Goal: Communication & Community: Answer question/provide support

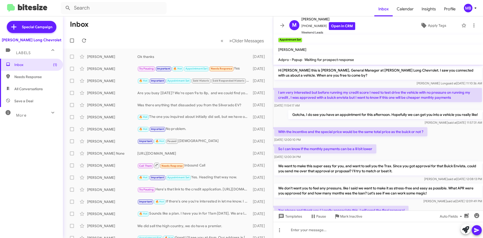
scroll to position [161, 0]
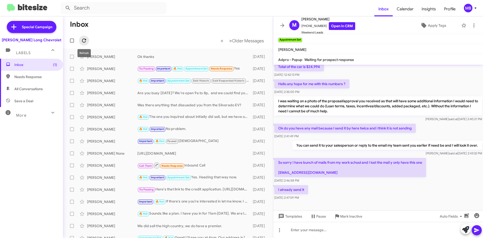
click at [81, 38] on icon at bounding box center [84, 40] width 6 height 6
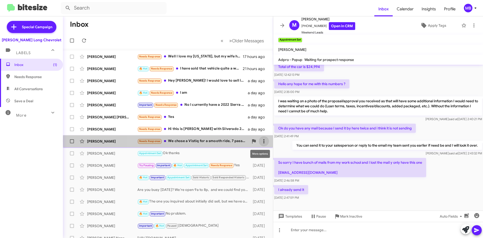
click at [262, 141] on icon at bounding box center [264, 141] width 6 height 6
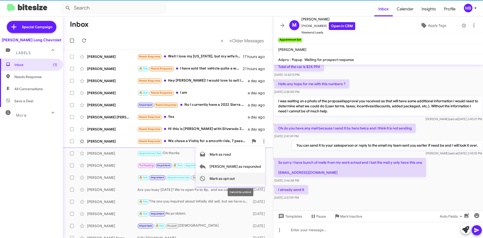
click at [256, 182] on button "Mark as opt out" at bounding box center [231, 178] width 70 height 12
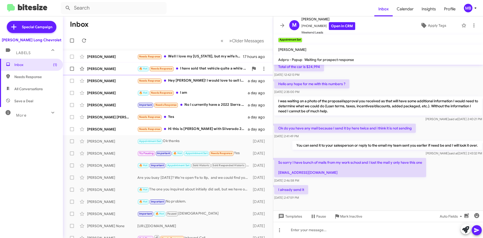
click at [212, 65] on div "[PERSON_NAME] 🔥 Hot Needs Response I have sold that vehicle quite a while ago 2…" at bounding box center [168, 69] width 202 height 10
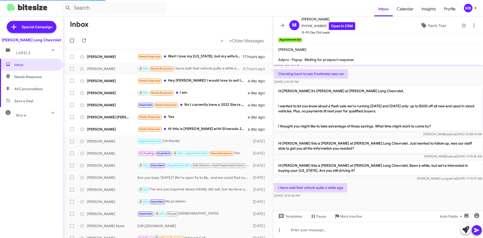
scroll to position [399, 0]
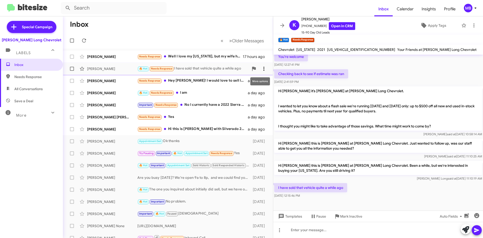
click at [261, 68] on icon at bounding box center [264, 69] width 6 height 6
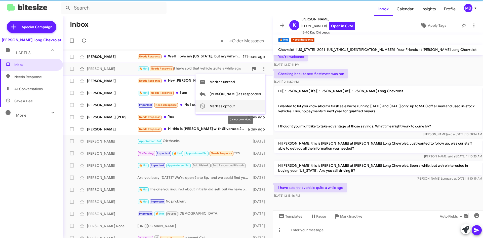
click at [235, 105] on span "Mark as opt out" at bounding box center [222, 106] width 25 height 12
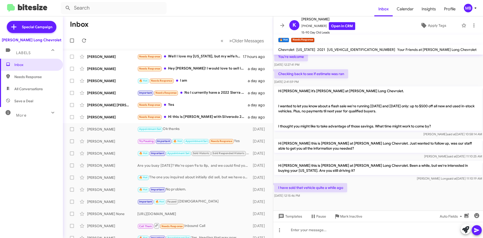
click at [39, 89] on span "All Conversations" at bounding box center [28, 88] width 28 height 5
type input "in:all-conversations"
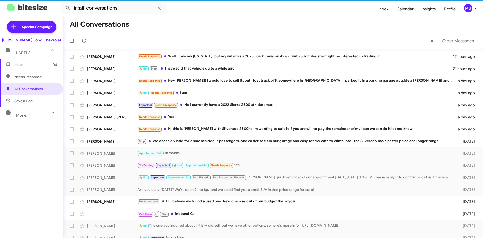
click at [31, 62] on span "Inbox (6)" at bounding box center [31, 65] width 63 height 12
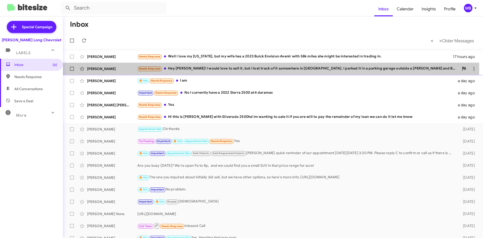
click at [264, 69] on div "Needs Response Hey [PERSON_NAME]! I would love to sell it, but I lost track of …" at bounding box center [298, 69] width 322 height 6
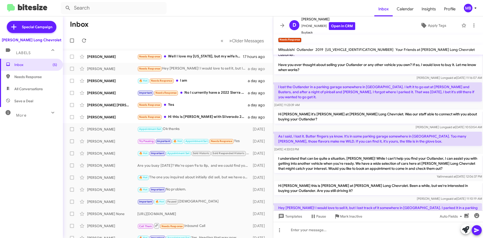
scroll to position [90, 0]
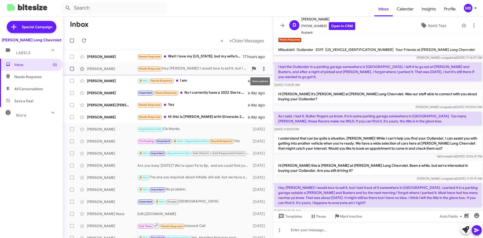
click at [261, 68] on icon at bounding box center [264, 69] width 6 height 6
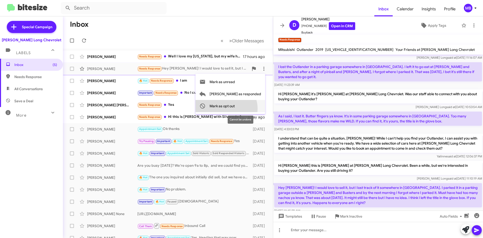
click at [235, 108] on span "Mark as opt out" at bounding box center [222, 106] width 25 height 12
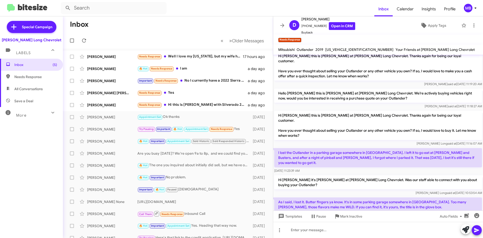
scroll to position [0, 0]
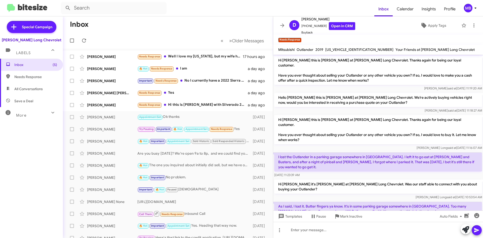
drag, startPoint x: 437, startPoint y: 158, endPoint x: 320, endPoint y: 104, distance: 128.8
click at [320, 108] on div "[PERSON_NAME] said at [DATE] 11:18:27 AM" at bounding box center [378, 110] width 208 height 5
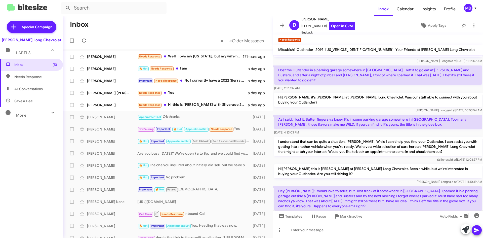
scroll to position [90, 0]
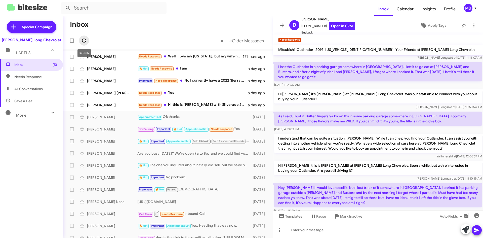
click at [85, 42] on icon at bounding box center [84, 40] width 6 height 6
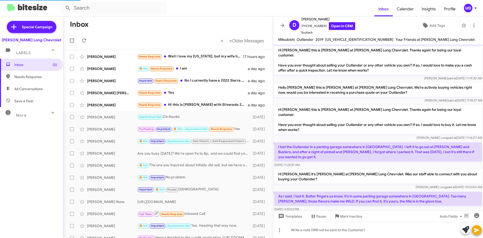
scroll to position [91, 0]
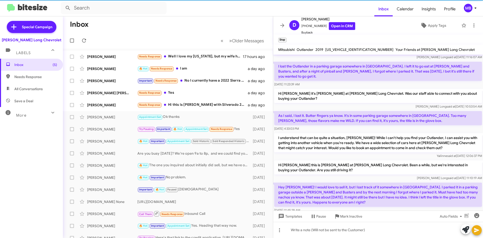
click at [25, 89] on span "All Conversations" at bounding box center [28, 88] width 28 height 5
type input "in:all-conversations"
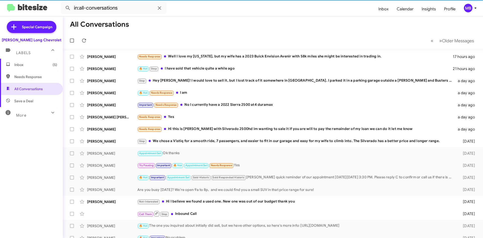
click at [32, 68] on span "Inbox (5)" at bounding box center [31, 65] width 63 height 12
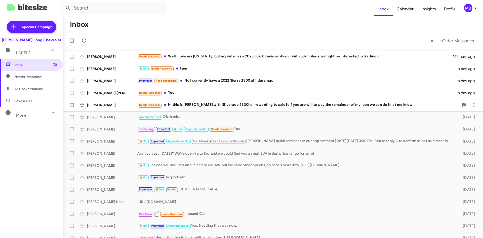
click at [317, 108] on div "Nicholas Reader Needs Response Hi this is Nick with Silverado 2500hd im wanting…" at bounding box center [273, 105] width 412 height 10
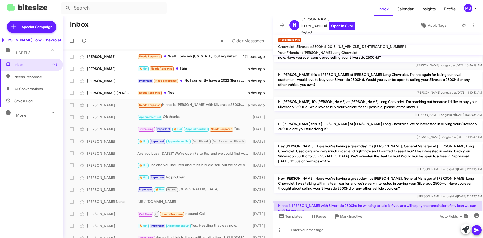
scroll to position [80, 0]
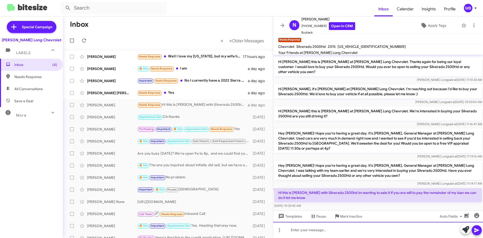
click at [361, 229] on div at bounding box center [378, 230] width 210 height 16
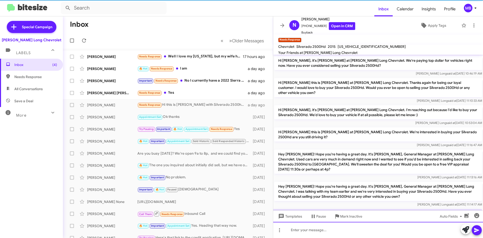
scroll to position [103, 0]
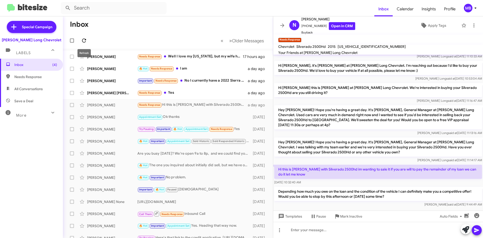
click at [83, 41] on icon at bounding box center [84, 40] width 6 height 6
click at [86, 42] on icon at bounding box center [84, 40] width 4 height 4
